Goal: Task Accomplishment & Management: Use online tool/utility

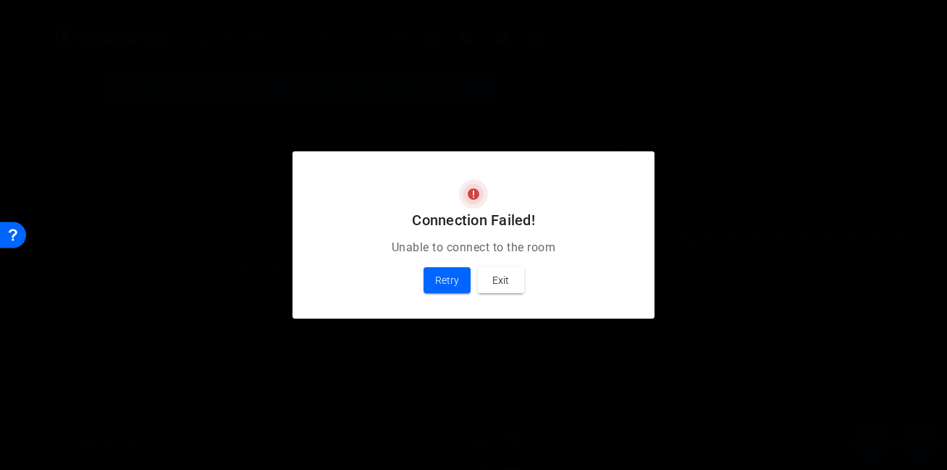
scroll to position [109, 0]
click at [442, 274] on span "Retry" at bounding box center [447, 279] width 24 height 17
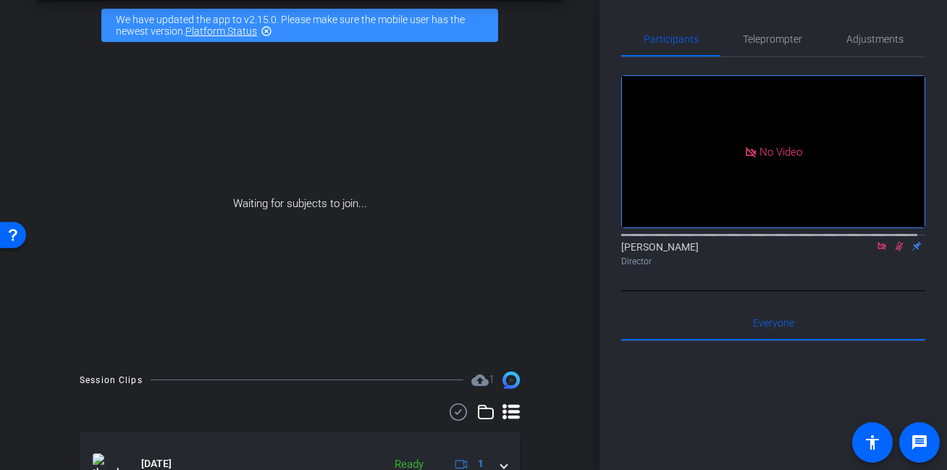
scroll to position [214, 0]
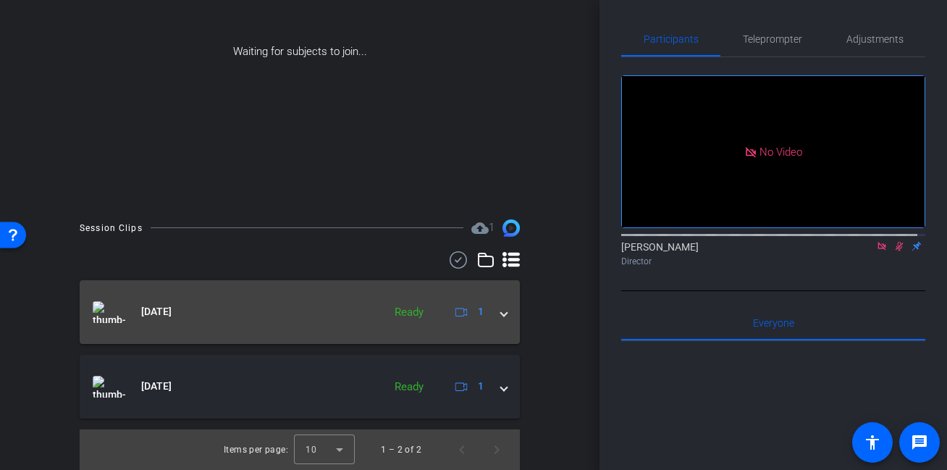
click at [501, 314] on mat-expansion-panel-header "Sep 3, 2025 Ready 1" at bounding box center [300, 312] width 440 height 64
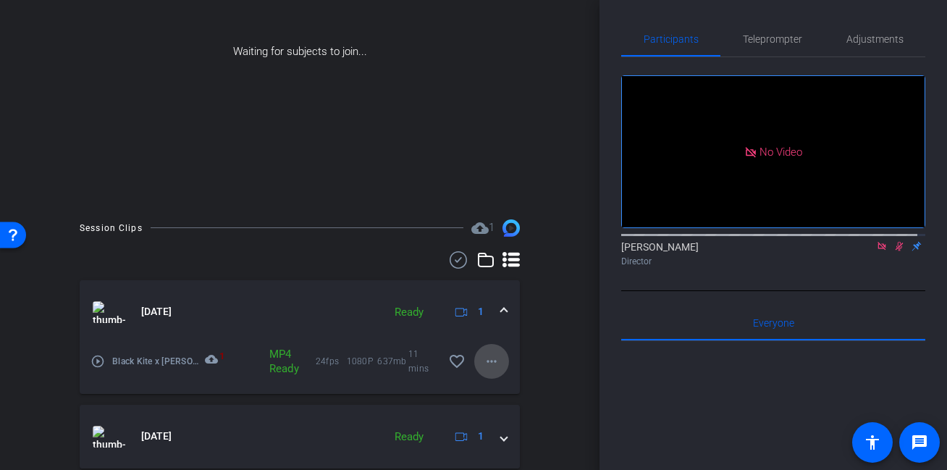
click at [483, 360] on mat-icon "more_horiz" at bounding box center [491, 361] width 17 height 17
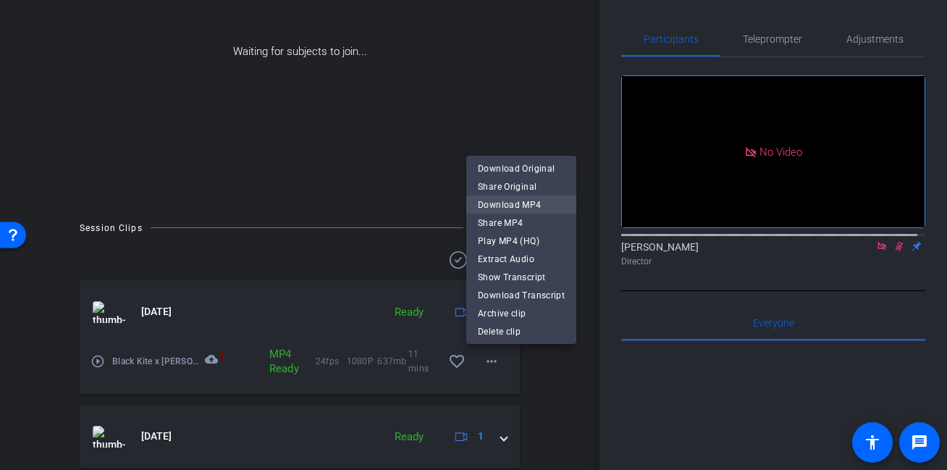
click at [522, 206] on span "Download MP4" at bounding box center [521, 204] width 87 height 17
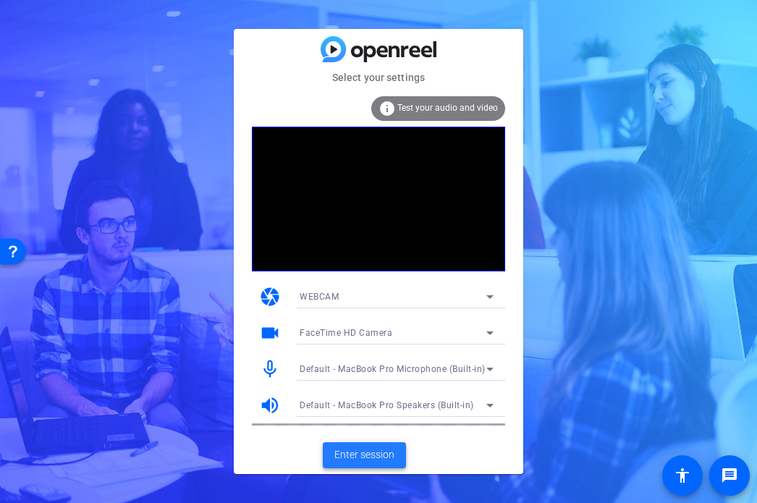
click at [379, 455] on span "Enter session" at bounding box center [364, 454] width 60 height 15
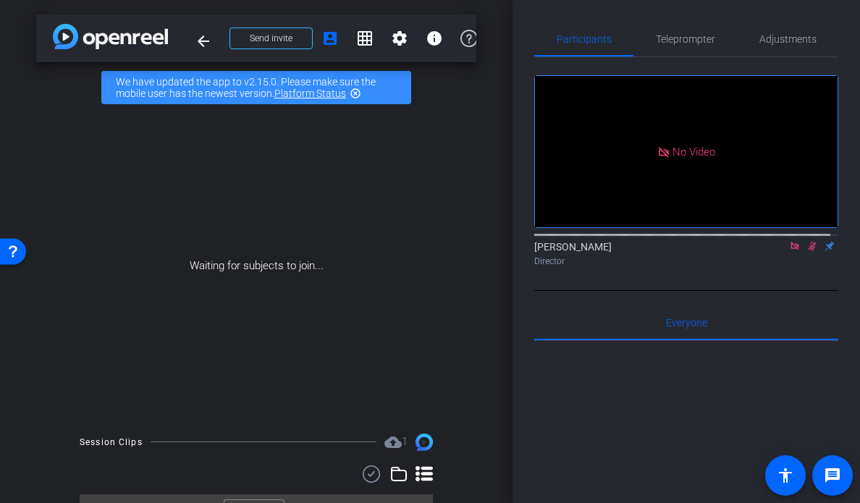
click at [806, 251] on icon at bounding box center [812, 246] width 12 height 10
click at [789, 251] on icon at bounding box center [795, 246] width 12 height 10
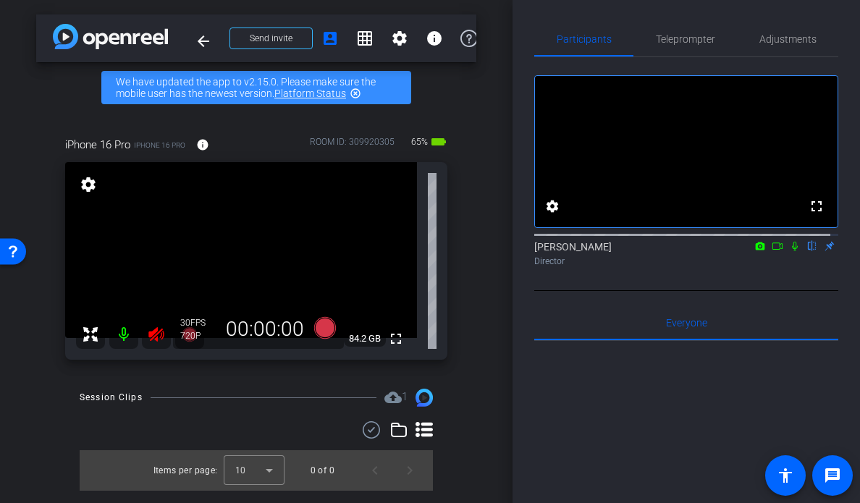
click at [156, 334] on icon at bounding box center [155, 334] width 15 height 14
click at [796, 45] on span "Adjustments" at bounding box center [787, 39] width 57 height 35
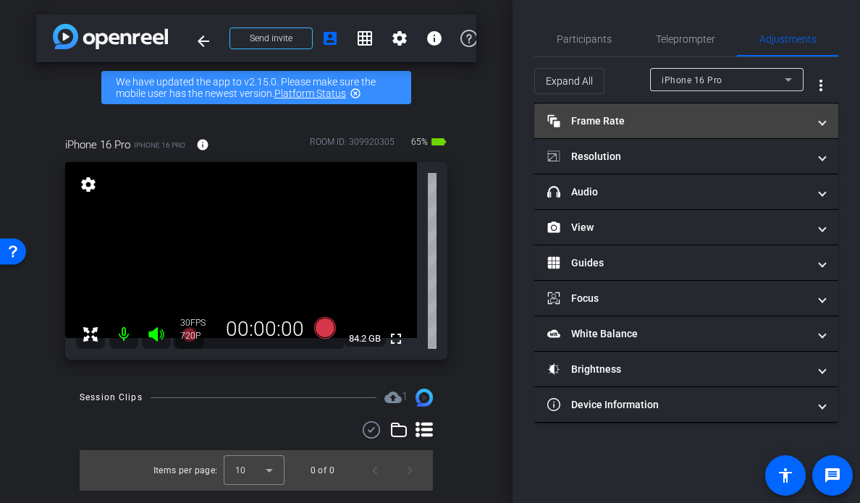
click at [663, 116] on mat-panel-title "Frame Rate Frame Rate" at bounding box center [677, 121] width 261 height 15
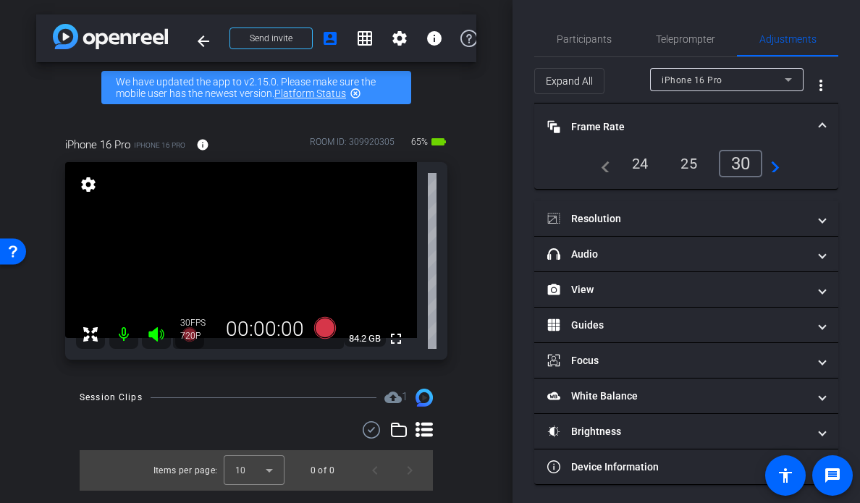
click at [641, 159] on div "24" at bounding box center [640, 163] width 38 height 25
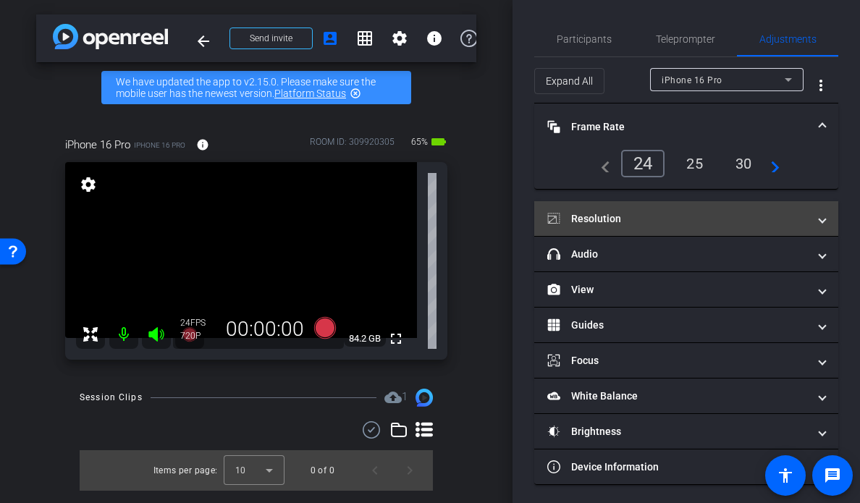
click at [629, 219] on mat-panel-title "Resolution" at bounding box center [677, 218] width 261 height 15
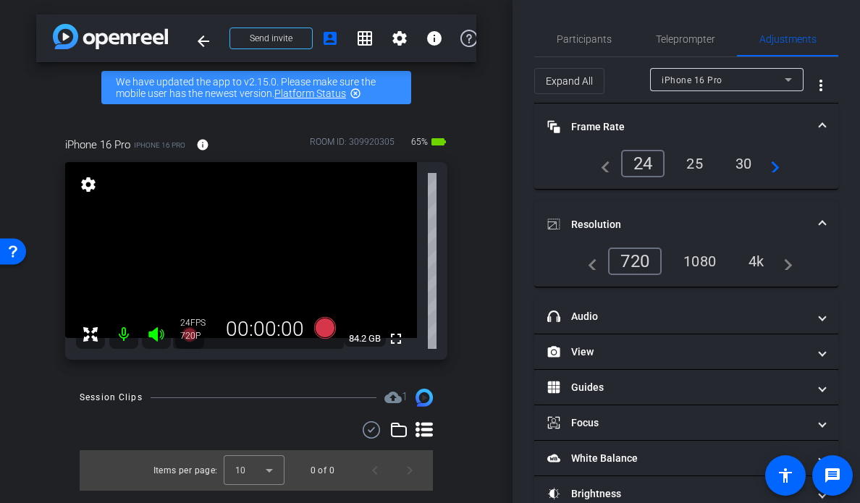
click at [696, 266] on div "1080" at bounding box center [700, 261] width 54 height 25
click at [479, 276] on div "arrow_back Mongoose x Customer Testimonial Video: Jackson College - wafflesstep…" at bounding box center [256, 251] width 513 height 503
click at [324, 325] on icon at bounding box center [325, 328] width 22 height 22
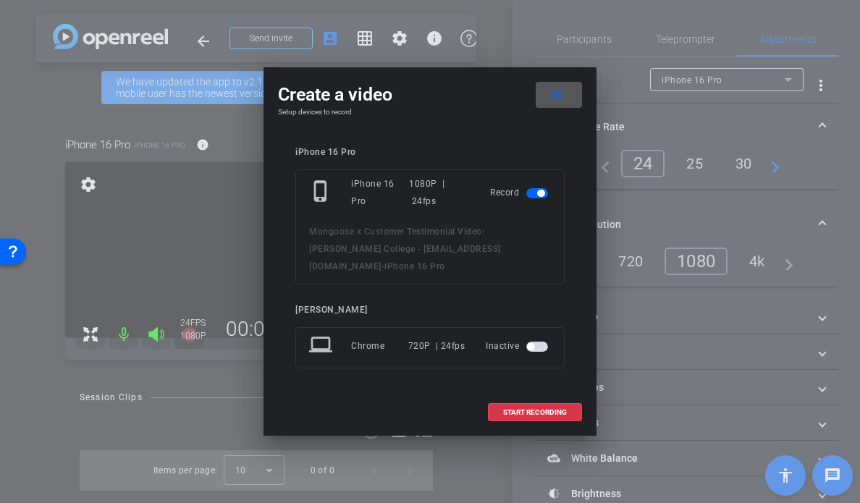
click at [565, 104] on span at bounding box center [559, 94] width 46 height 35
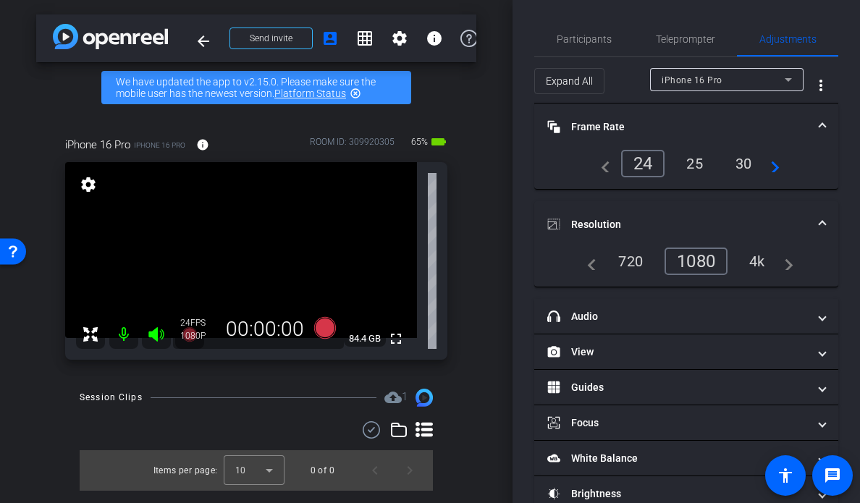
click at [469, 358] on div "iPhone 16 Pro iPhone 16 Pro info ROOM ID: 309920305 65% battery_std fullscreen …" at bounding box center [256, 243] width 440 height 261
click at [330, 328] on icon at bounding box center [325, 328] width 22 height 22
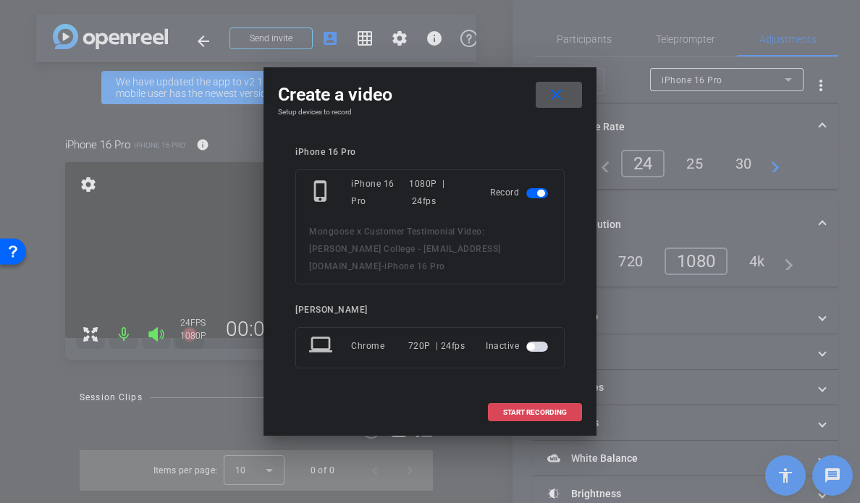
click at [522, 409] on span "START RECORDING" at bounding box center [535, 412] width 64 height 7
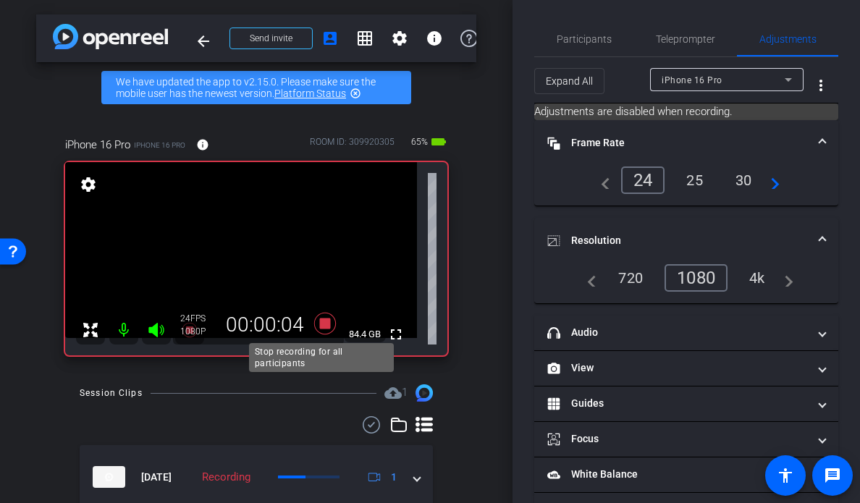
click at [324, 322] on icon at bounding box center [325, 324] width 22 height 22
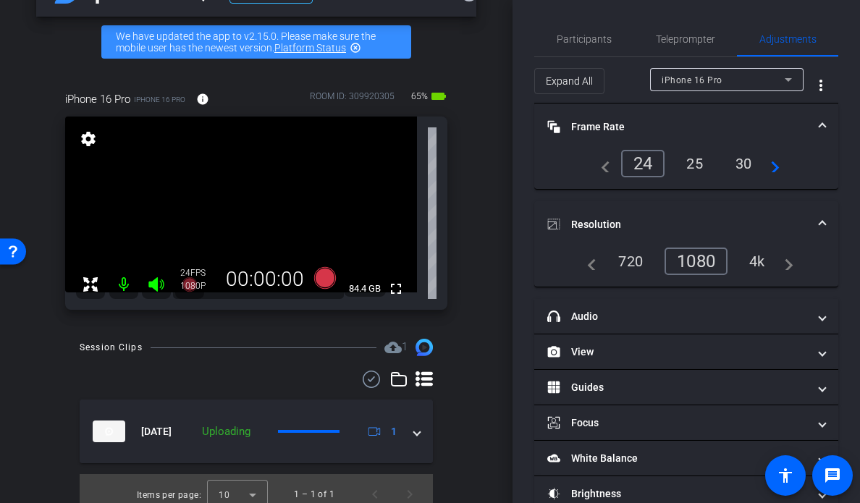
scroll to position [57, 0]
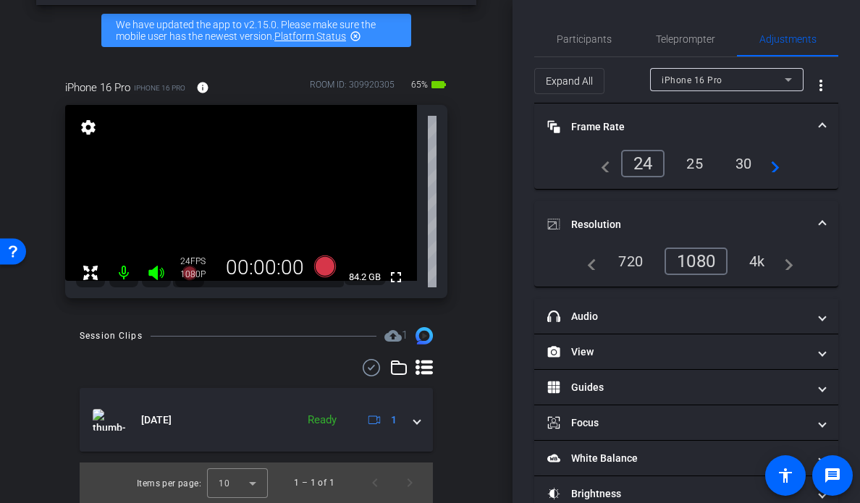
click at [460, 246] on div "iPhone 16 Pro iPhone 16 Pro info ROOM ID: 309920305 65% battery_std fullscreen …" at bounding box center [256, 184] width 440 height 257
click at [323, 262] on icon at bounding box center [325, 267] width 22 height 22
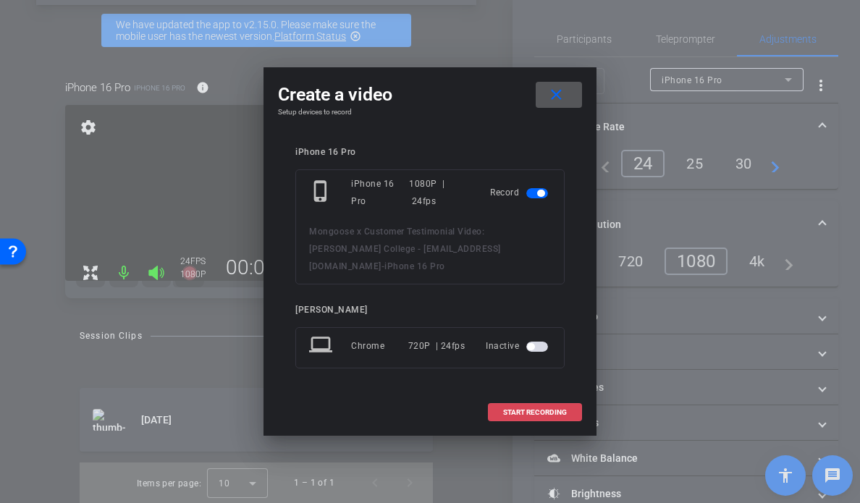
click at [521, 409] on span "START RECORDING" at bounding box center [535, 412] width 64 height 7
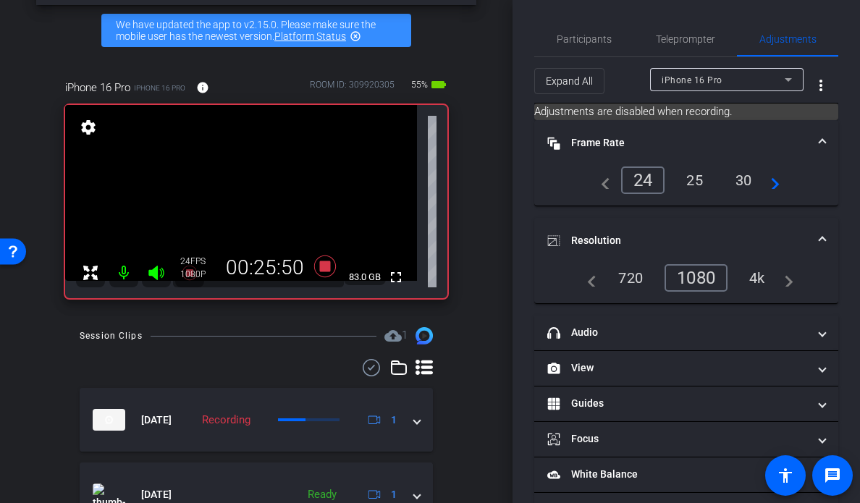
click at [463, 337] on div "Session Clips cloud_upload 1 Sep 4, 2025 Recording 1 Sep 4, 2025 Ready 1 Items …" at bounding box center [256, 452] width 440 height 250
click at [488, 297] on div "arrow_back Mongoose x Customer Testimonial Video: Jackson College - wafflesstep…" at bounding box center [256, 194] width 513 height 503
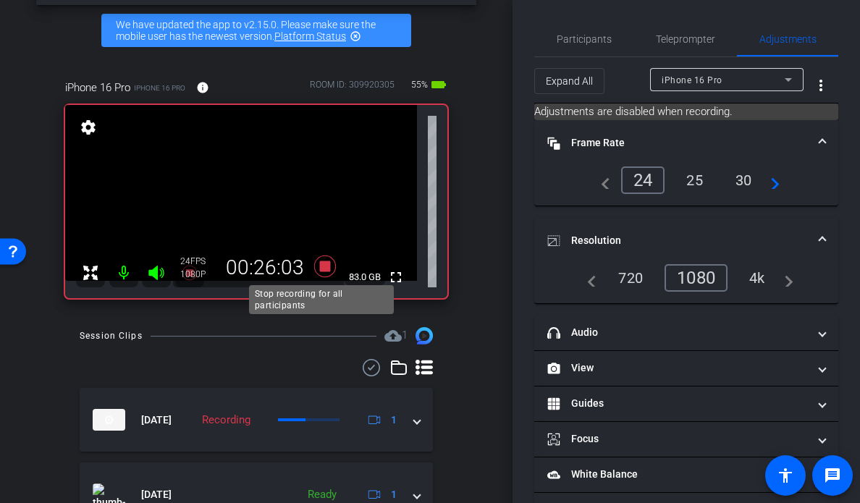
click at [323, 267] on icon at bounding box center [325, 267] width 22 height 22
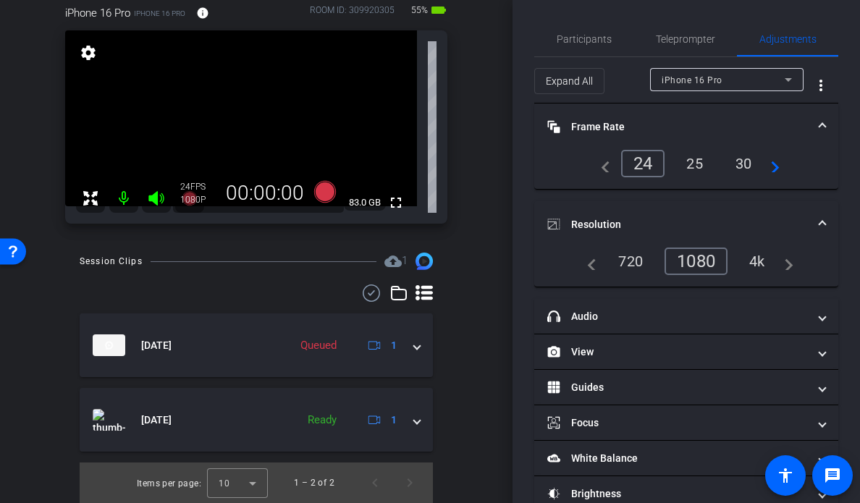
scroll to position [0, 0]
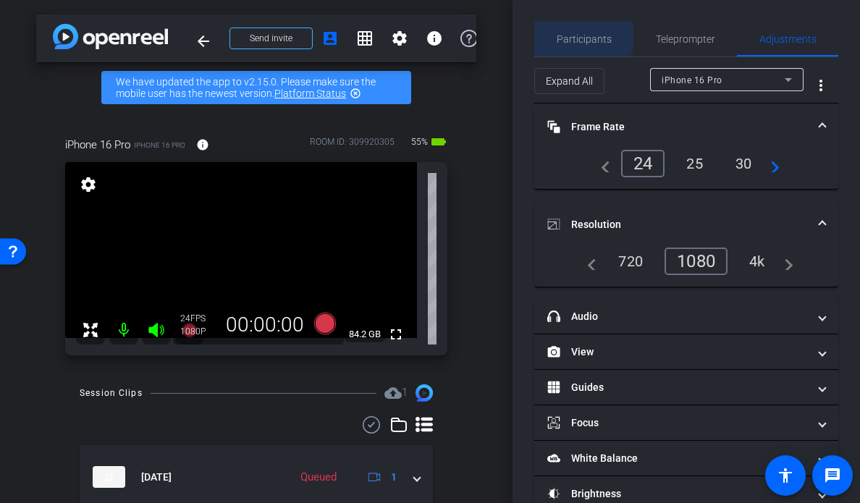
click at [582, 36] on span "Participants" at bounding box center [584, 39] width 55 height 10
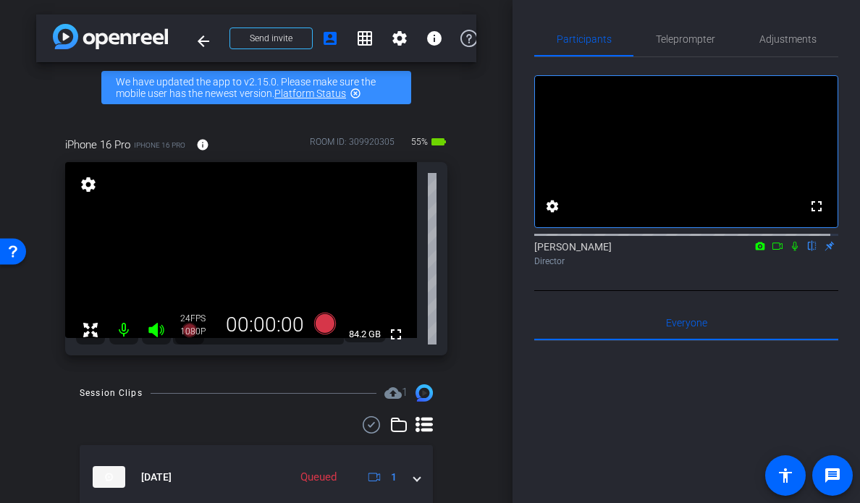
click at [484, 203] on div "arrow_back Mongoose x Customer Testimonial Video: Jackson College - wafflesstep…" at bounding box center [256, 251] width 513 height 503
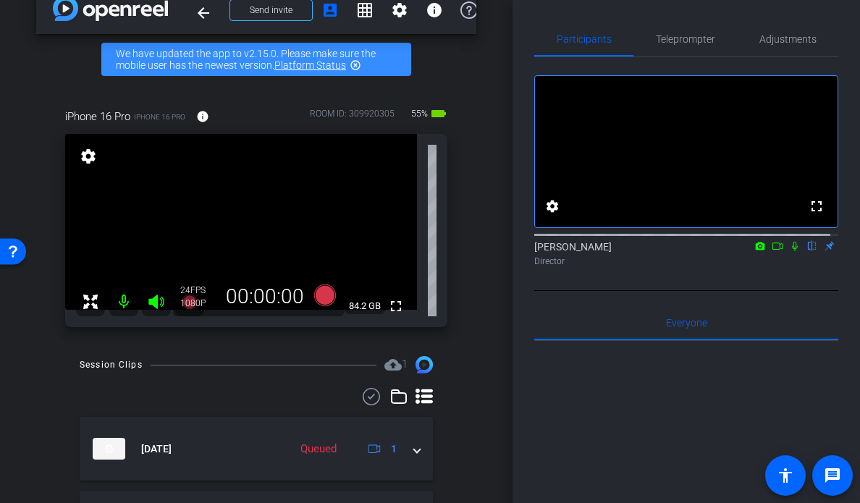
scroll to position [48, 0]
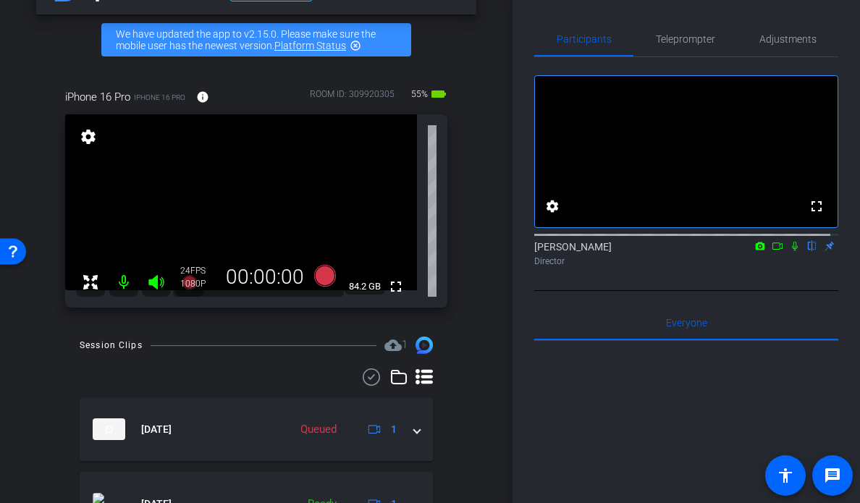
click at [789, 251] on icon at bounding box center [795, 246] width 12 height 10
click at [772, 251] on icon at bounding box center [778, 246] width 12 height 10
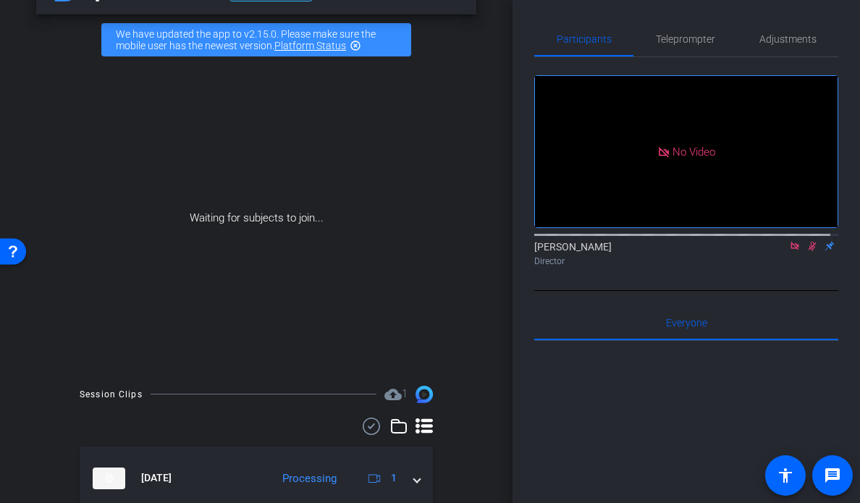
scroll to position [171, 0]
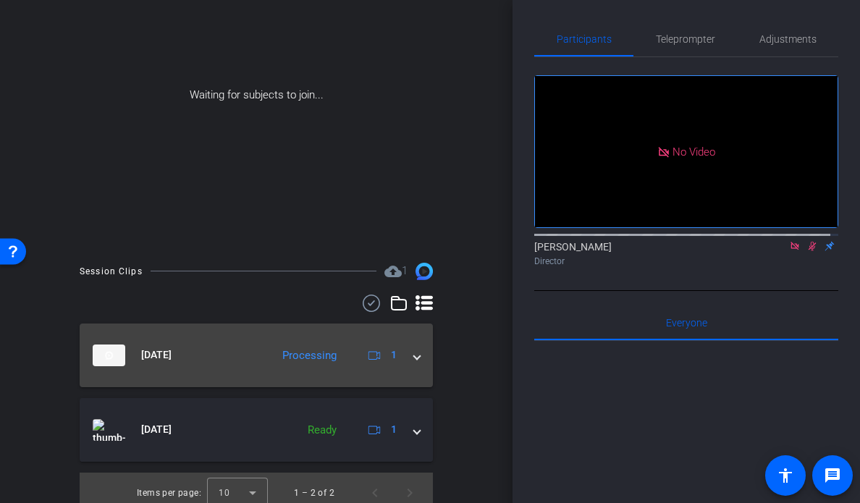
click at [414, 356] on span at bounding box center [417, 354] width 6 height 15
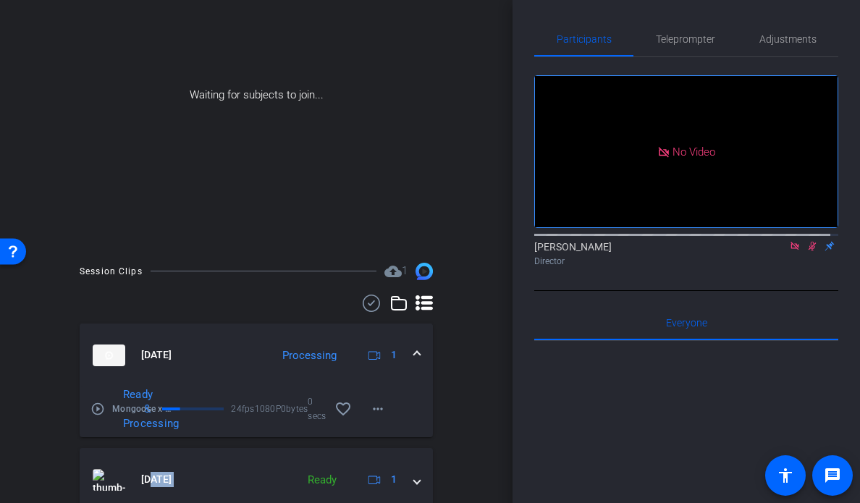
click at [570, 434] on div "arrow_back Mongoose x Customer Testimonial Video: Jackson College - wafflesstep…" at bounding box center [430, 251] width 860 height 503
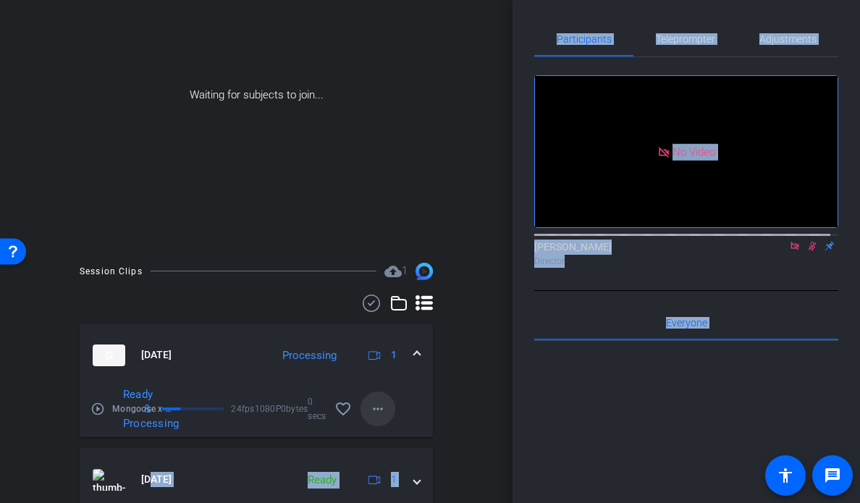
click at [369, 405] on mat-icon "more_horiz" at bounding box center [377, 408] width 17 height 17
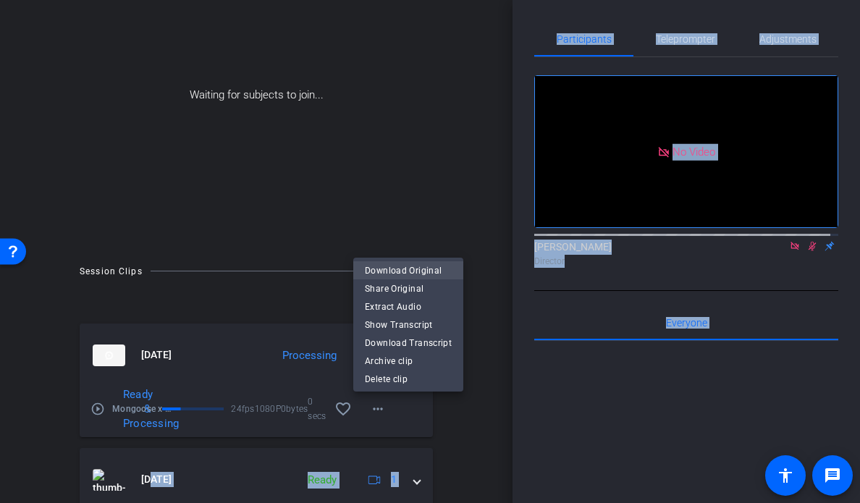
click at [401, 269] on span "Download Original" at bounding box center [408, 270] width 87 height 17
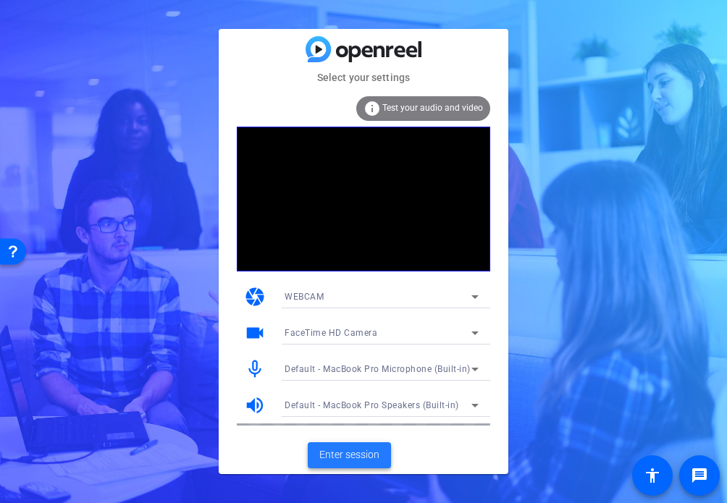
click at [357, 458] on span "Enter session" at bounding box center [349, 454] width 60 height 15
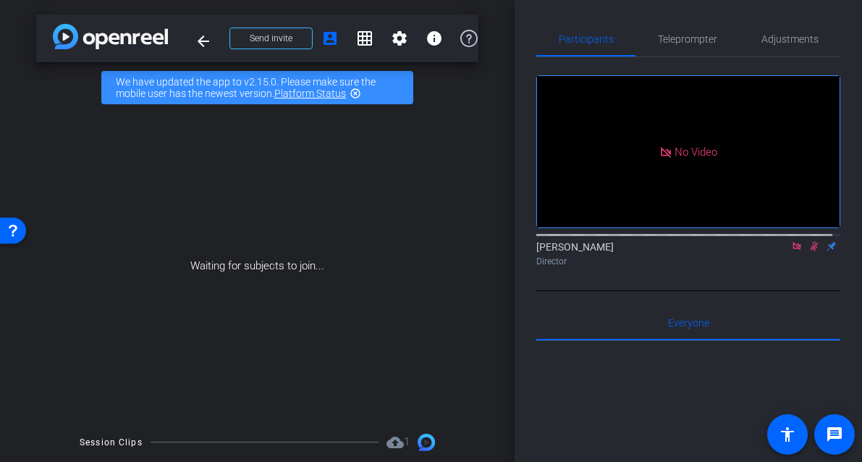
click at [499, 350] on div "arrow_back Nile x Jetzero Re-do (Remote Capture) - [EMAIL_ADDRESS][DOMAIN_NAME]…" at bounding box center [257, 231] width 515 height 462
click at [809, 251] on icon at bounding box center [815, 246] width 12 height 10
click at [791, 251] on icon at bounding box center [797, 246] width 12 height 10
click at [794, 251] on icon at bounding box center [797, 246] width 6 height 9
click at [774, 251] on icon at bounding box center [780, 246] width 12 height 10
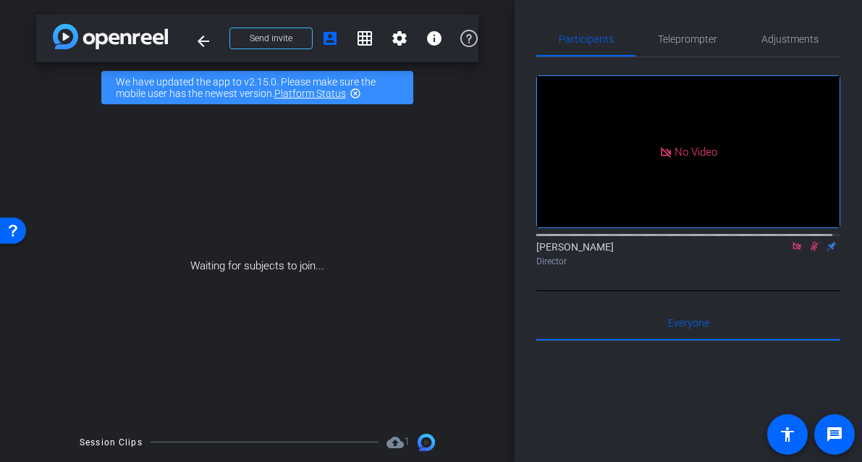
click at [811, 251] on icon at bounding box center [815, 246] width 8 height 9
click at [793, 250] on icon at bounding box center [797, 246] width 8 height 8
click at [791, 251] on icon at bounding box center [797, 246] width 12 height 10
click at [774, 251] on icon at bounding box center [780, 246] width 12 height 10
click at [761, 317] on div "No Video [PERSON_NAME] Director Everyone 0 Mark all read To: Everyone Mark all …" at bounding box center [688, 421] width 304 height 728
